Goal: Information Seeking & Learning: Find contact information

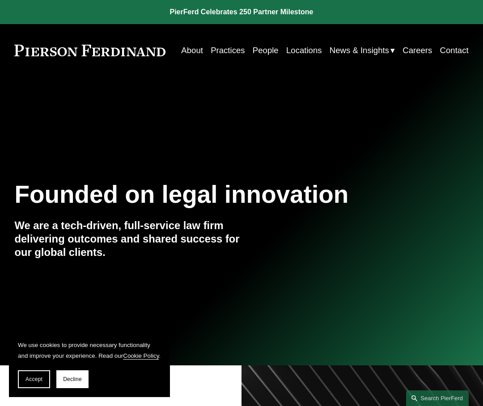
click at [278, 46] on link "People" at bounding box center [266, 50] width 26 height 17
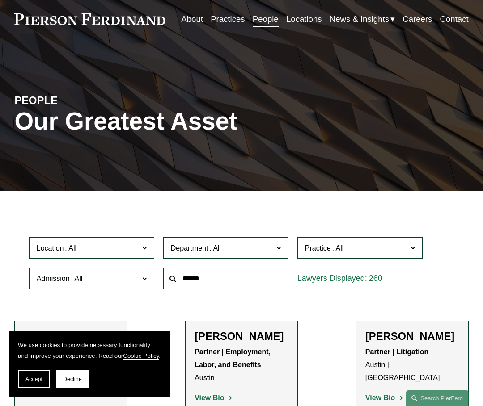
scroll to position [45, 0]
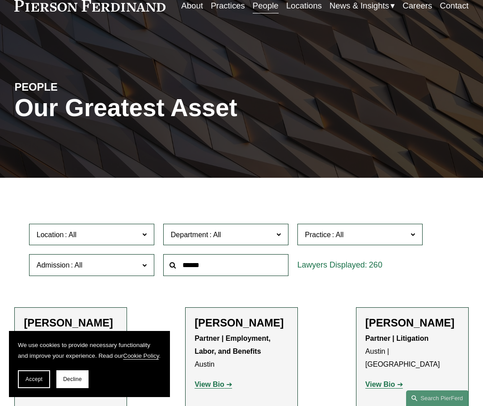
click at [203, 264] on input "text" at bounding box center [225, 265] width 125 height 22
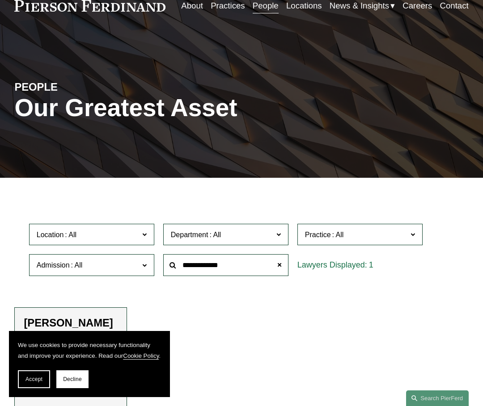
type input "**********"
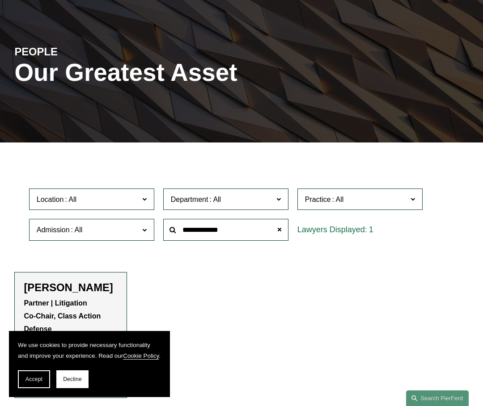
scroll to position [223, 0]
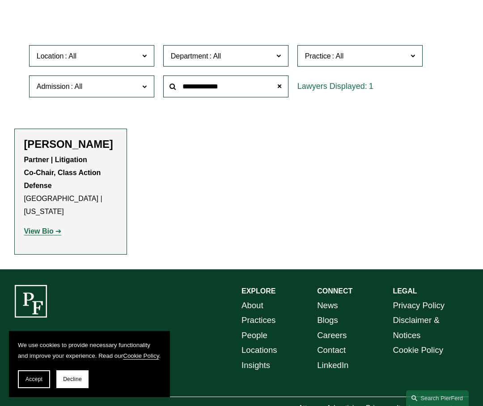
click at [59, 162] on strong "Partner | Litigation Co-Chair, Class Action Defense" at bounding box center [63, 173] width 79 height 34
click at [52, 228] on strong "View Bio" at bounding box center [39, 232] width 30 height 8
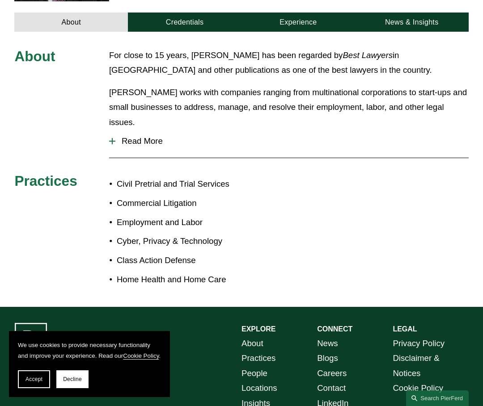
scroll to position [402, 0]
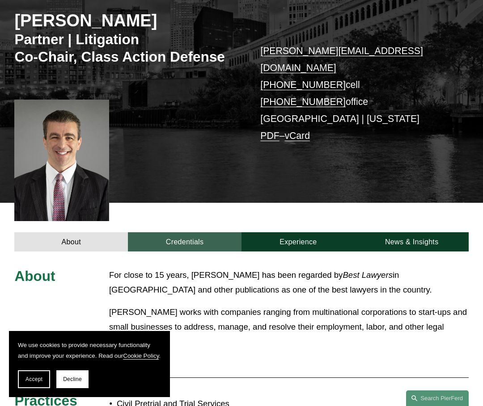
click at [199, 232] on link "Credentials" at bounding box center [185, 242] width 114 height 20
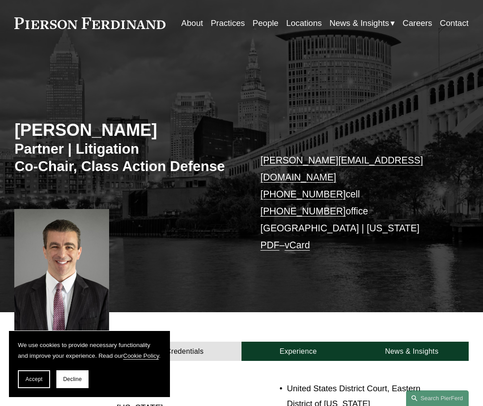
scroll to position [0, 0]
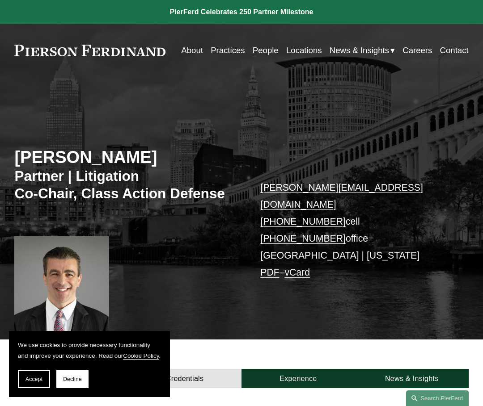
click at [278, 48] on link "People" at bounding box center [266, 50] width 26 height 17
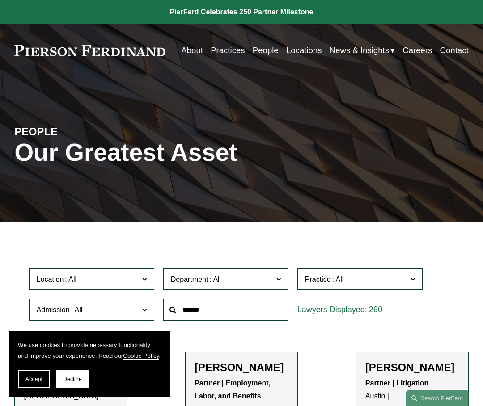
click at [206, 316] on input "text" at bounding box center [225, 310] width 125 height 22
type input "******"
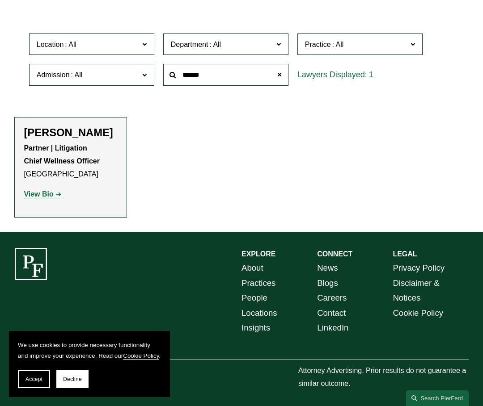
scroll to position [239, 0]
click at [84, 129] on h2 "[PERSON_NAME]" at bounding box center [71, 132] width 94 height 13
click at [56, 190] on link "View Bio" at bounding box center [43, 194] width 38 height 8
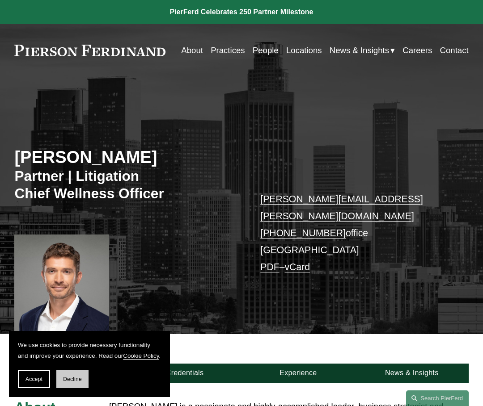
click at [64, 373] on button "Decline" at bounding box center [72, 380] width 32 height 18
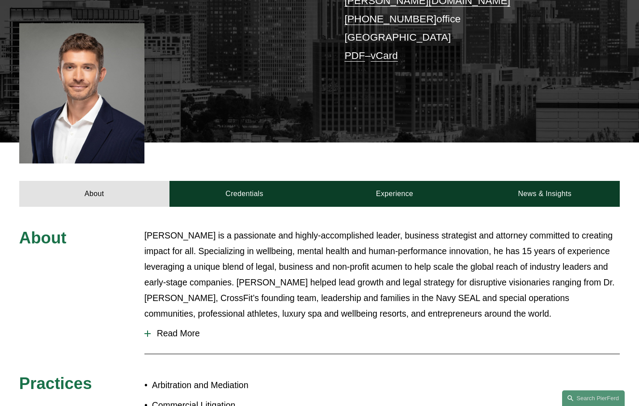
scroll to position [223, 0]
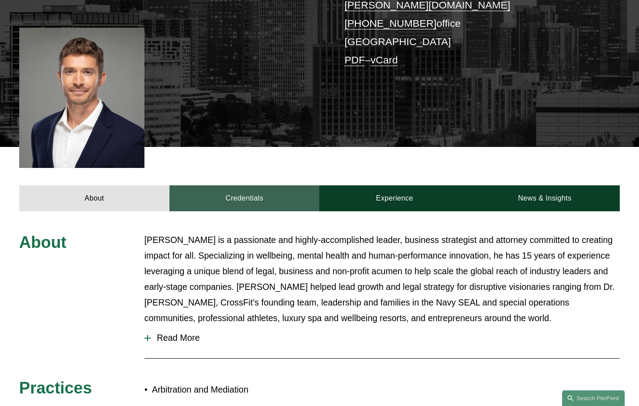
click at [236, 187] on link "Credentials" at bounding box center [244, 198] width 150 height 26
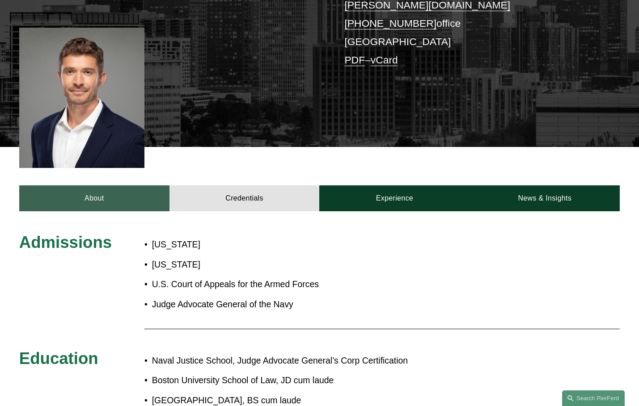
click at [111, 185] on link "About" at bounding box center [94, 198] width 150 height 26
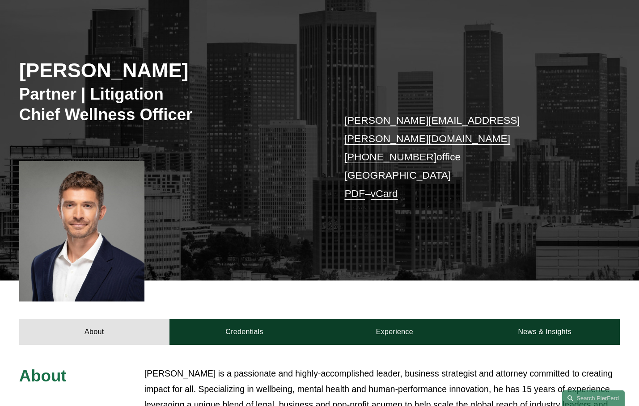
scroll to position [0, 0]
